Goal: Transaction & Acquisition: Subscribe to service/newsletter

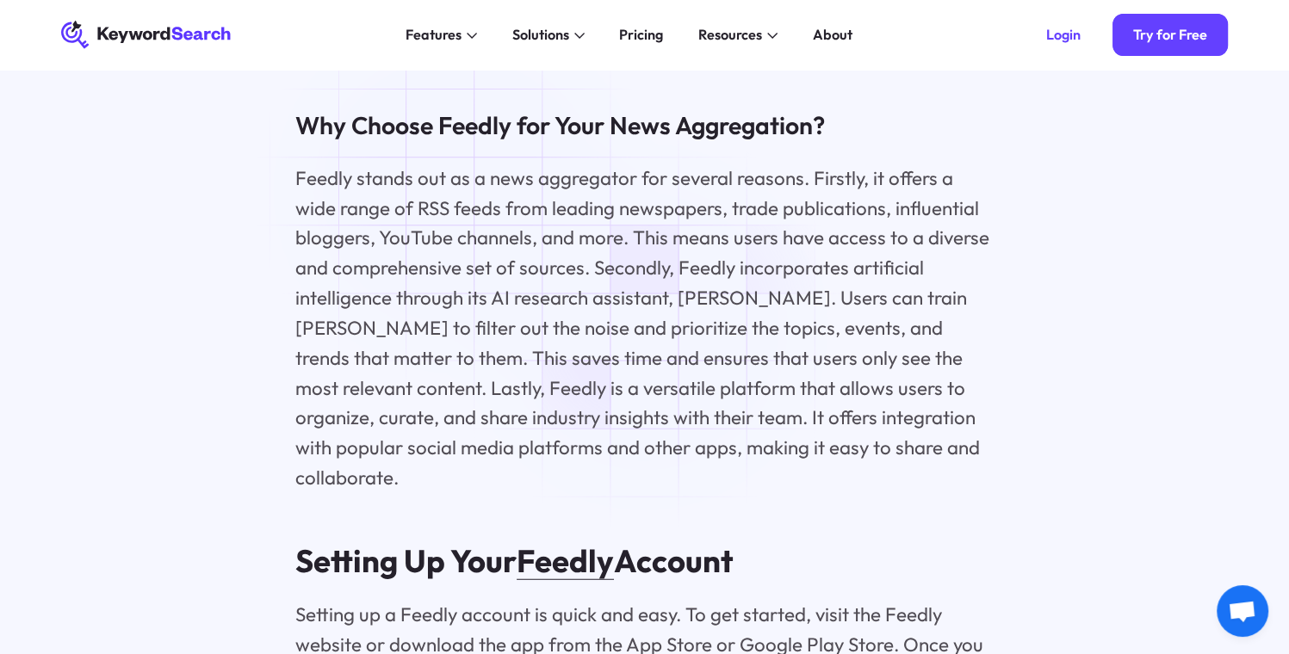
scroll to position [3048, 0]
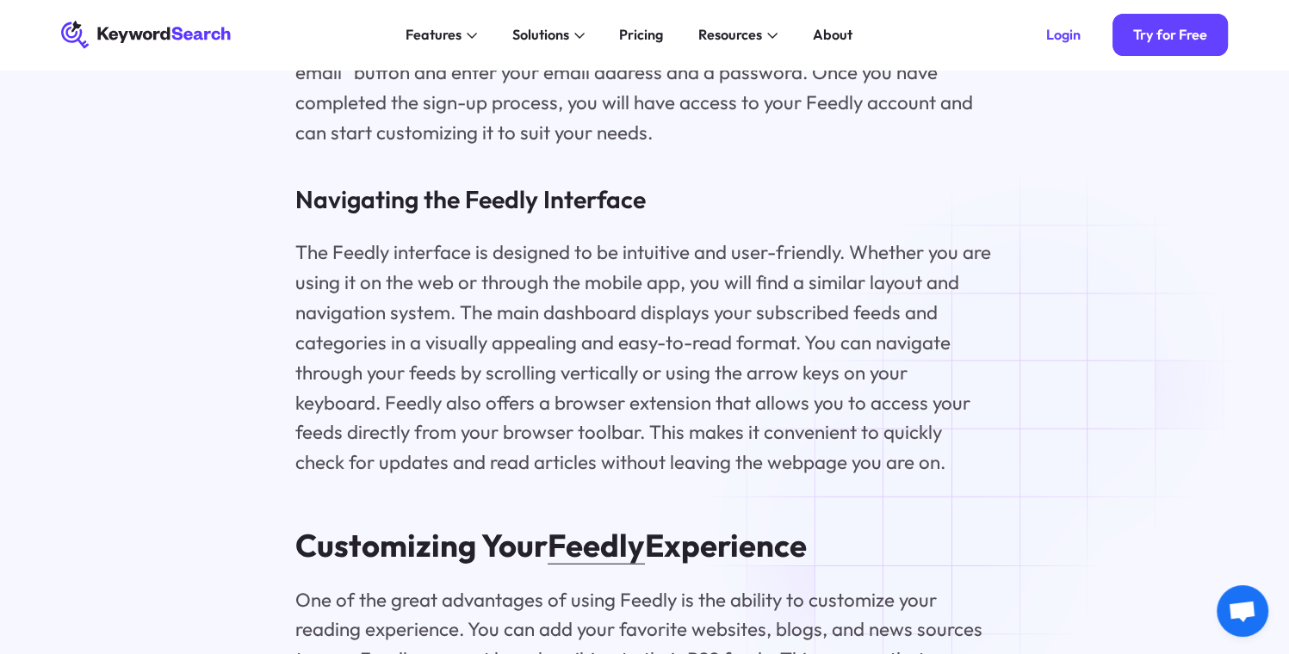
scroll to position [4017, 0]
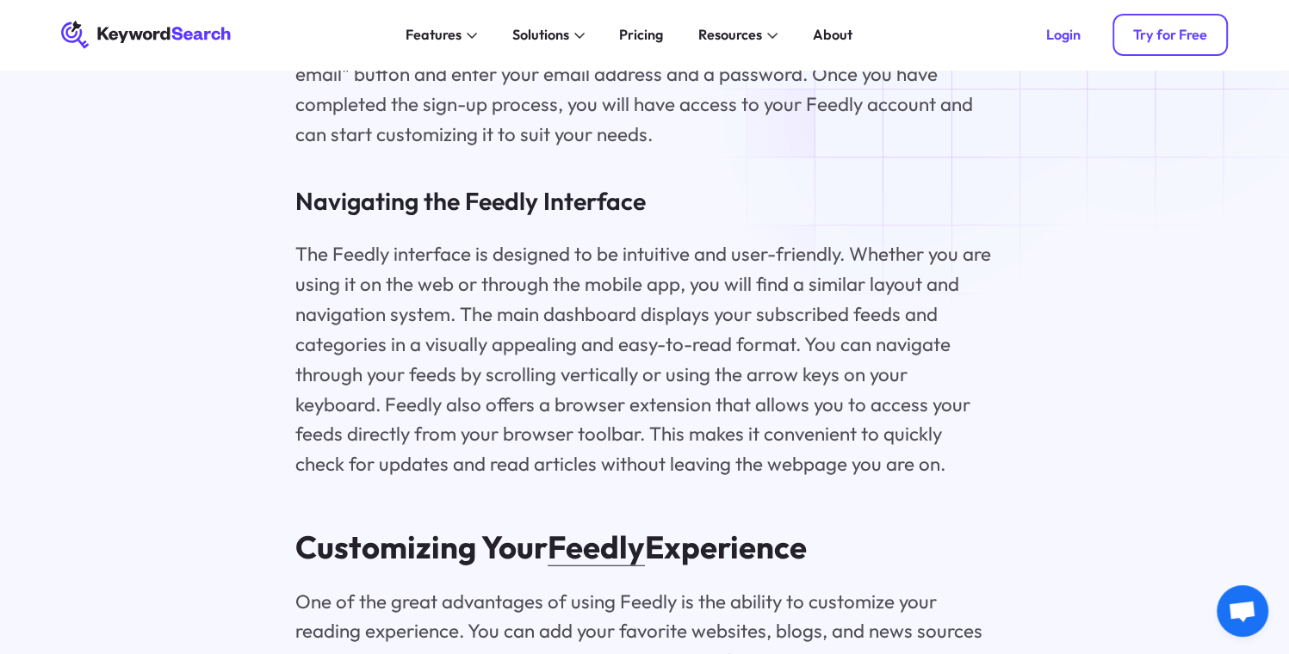
click at [1164, 33] on div "Try for Free" at bounding box center [1170, 34] width 74 height 17
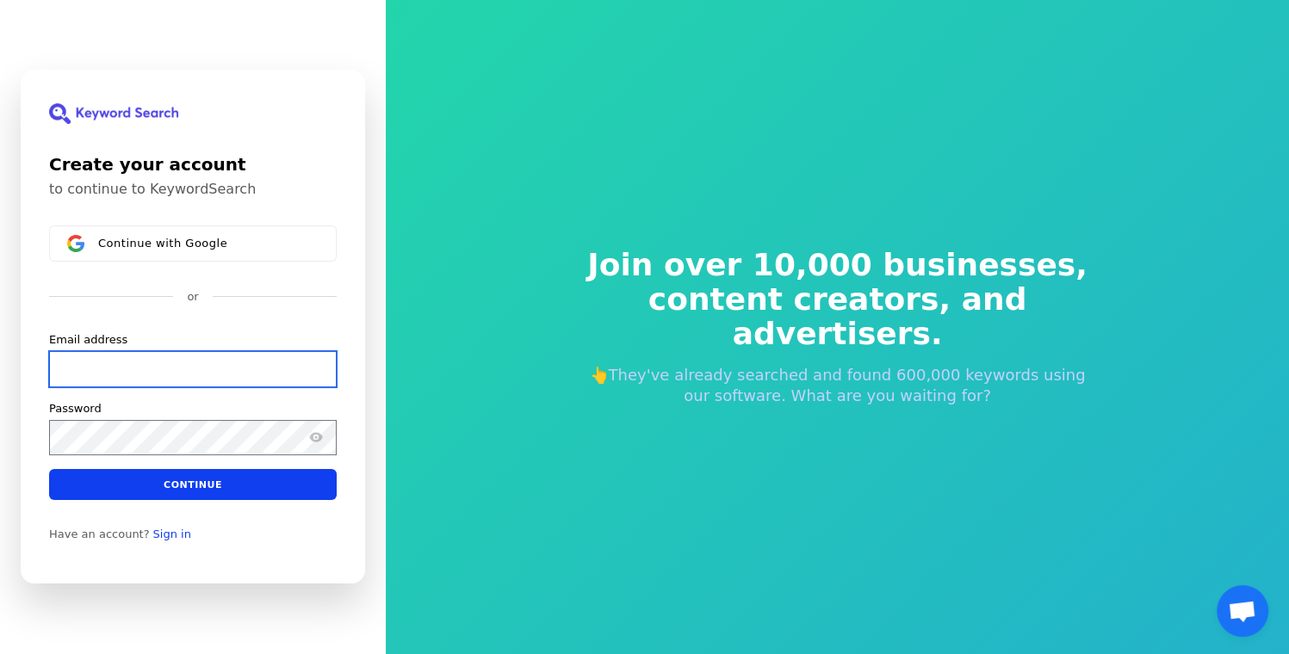
click at [96, 365] on input "Email address" at bounding box center [193, 369] width 288 height 36
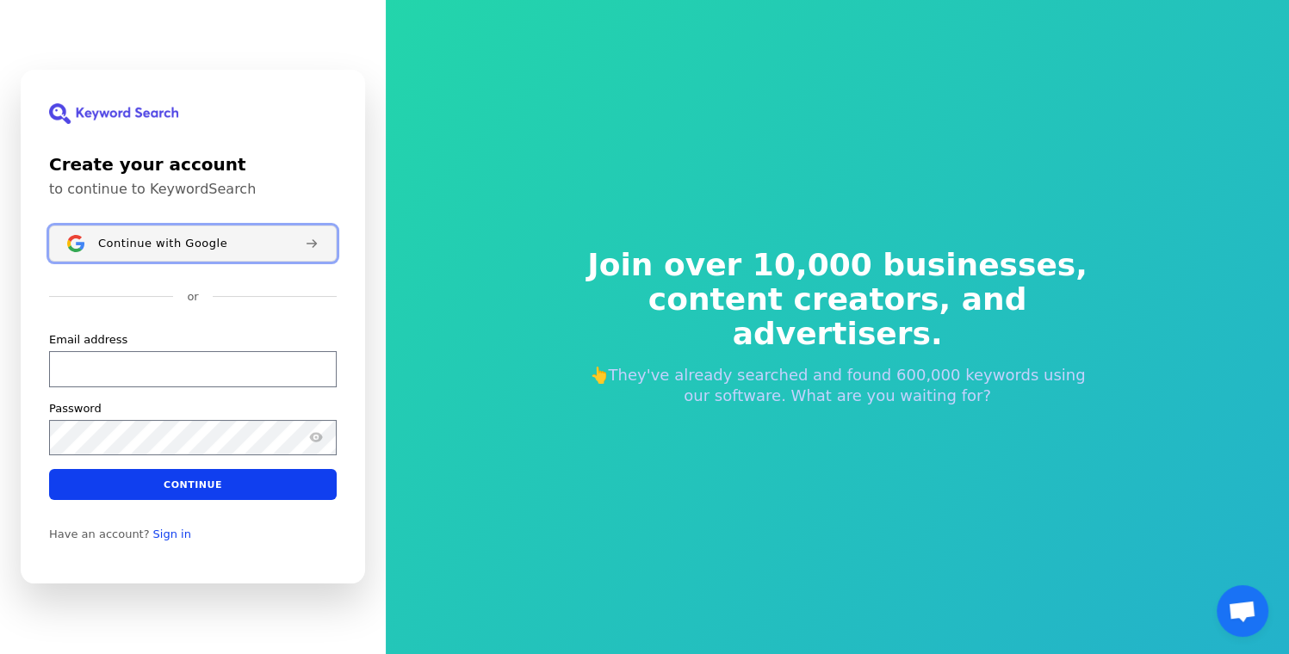
click at [156, 244] on span "Continue with Google" at bounding box center [162, 244] width 129 height 14
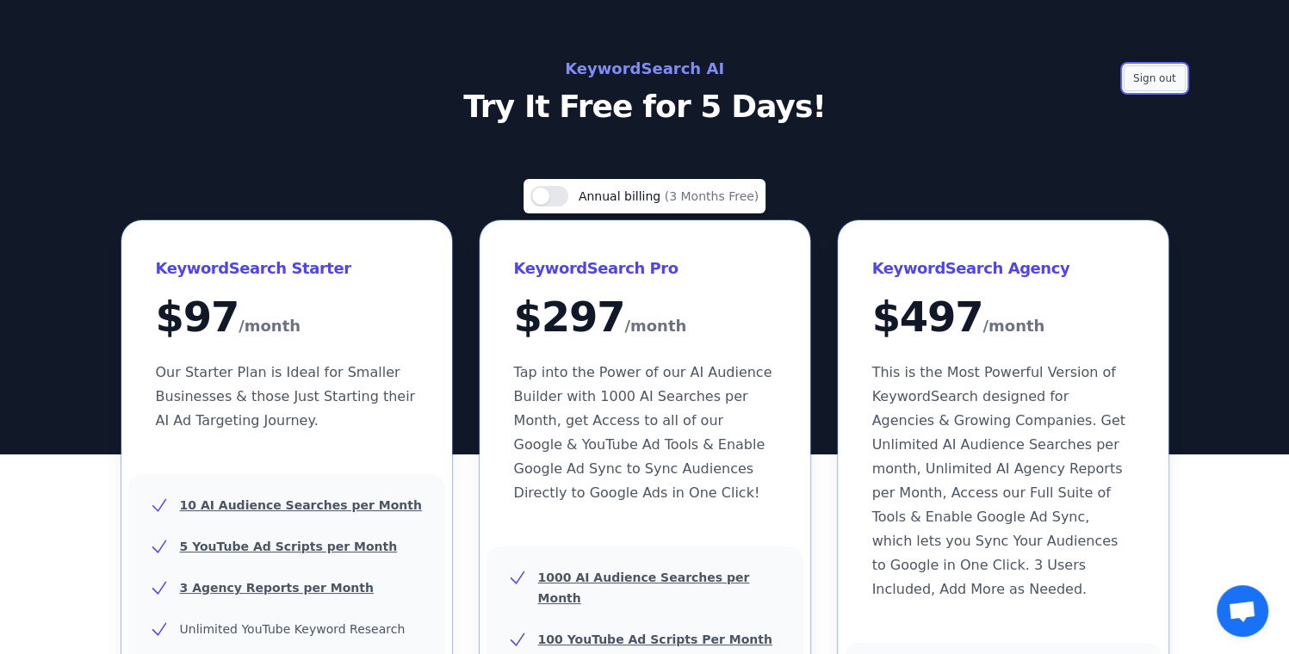
click at [1149, 75] on button "Sign out" at bounding box center [1155, 78] width 62 height 26
